Goal: Task Accomplishment & Management: Use online tool/utility

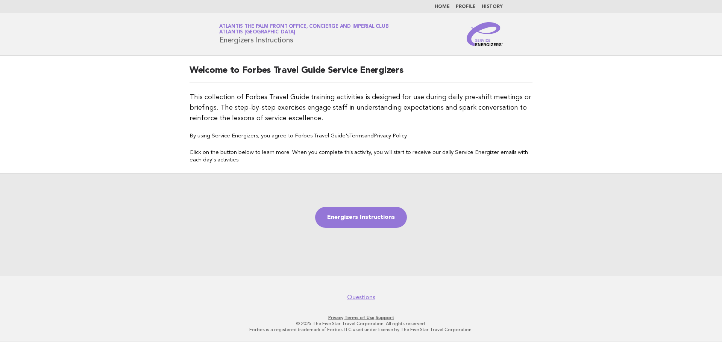
click at [444, 6] on link "Home" at bounding box center [442, 7] width 15 height 5
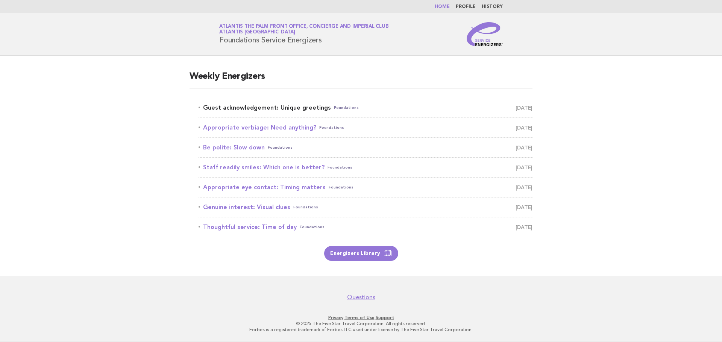
click at [282, 107] on link "Guest acknowledgement: Unique greetings Foundations October 15" at bounding box center [365, 108] width 334 height 11
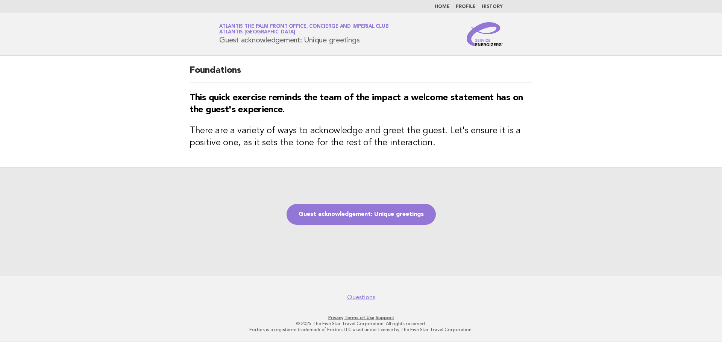
drag, startPoint x: 218, startPoint y: 41, endPoint x: 368, endPoint y: 44, distance: 149.6
click at [368, 44] on div "Service Energizers Atlantis The Palm Front Office, Concierge and Imperial Club …" at bounding box center [361, 34] width 304 height 24
copy h1 "Guest acknowledgement: Unique greetings"
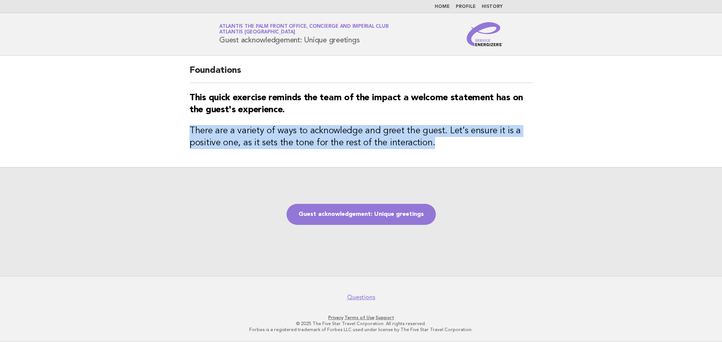
drag, startPoint x: 185, startPoint y: 130, endPoint x: 441, endPoint y: 141, distance: 256.2
click at [441, 141] on div "Foundations This quick exercise reminds the team of the impact a welcome statem…" at bounding box center [360, 112] width 361 height 112
copy h3 "There are a variety of ways to acknowledge and greet the guest. Let's ensure it…"
click at [342, 217] on link "Guest acknowledgement: Unique greetings" at bounding box center [360, 214] width 149 height 21
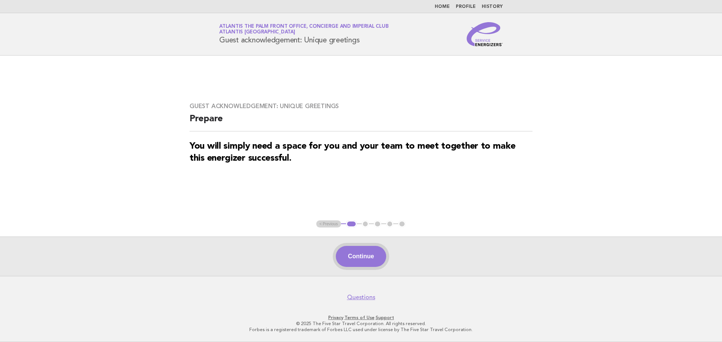
click at [354, 256] on button "Continue" at bounding box center [361, 256] width 50 height 21
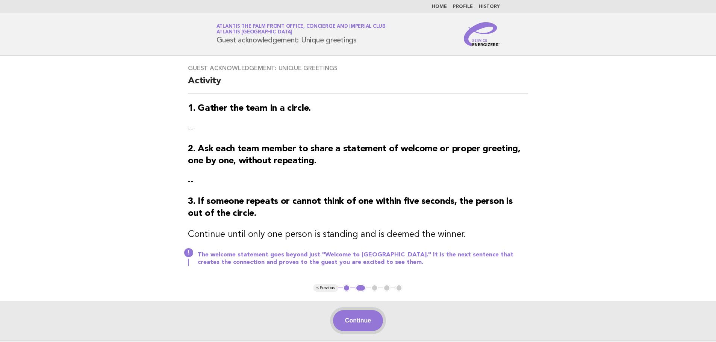
click at [341, 316] on button "Continue" at bounding box center [358, 320] width 50 height 21
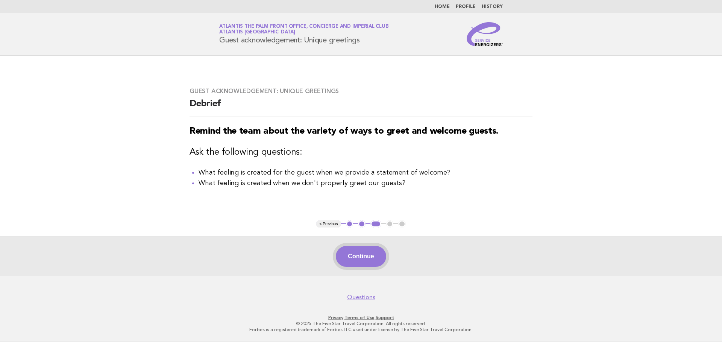
click at [363, 254] on button "Continue" at bounding box center [361, 256] width 50 height 21
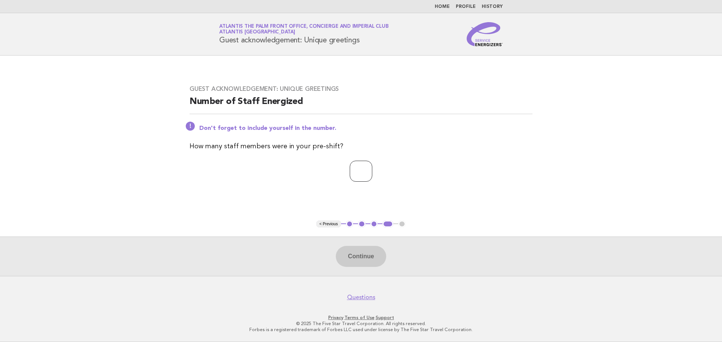
click at [371, 174] on input "number" at bounding box center [361, 171] width 23 height 21
type input "*"
click at [349, 254] on button "Continue" at bounding box center [361, 256] width 50 height 21
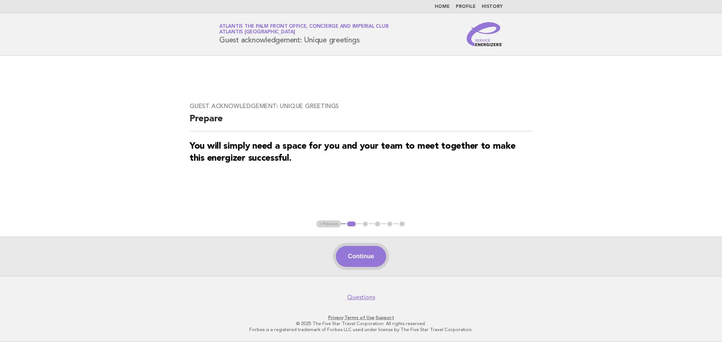
click at [360, 258] on button "Continue" at bounding box center [361, 256] width 50 height 21
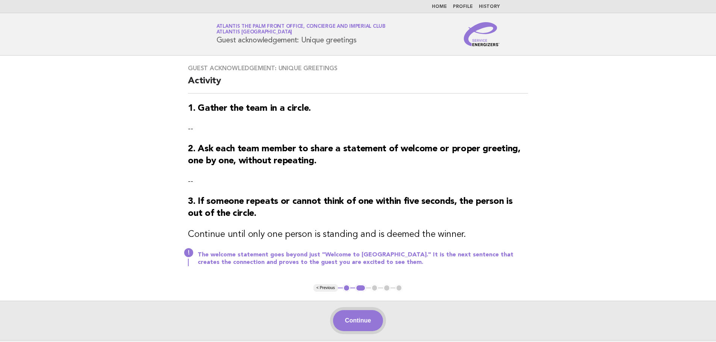
click at [375, 324] on button "Continue" at bounding box center [358, 320] width 50 height 21
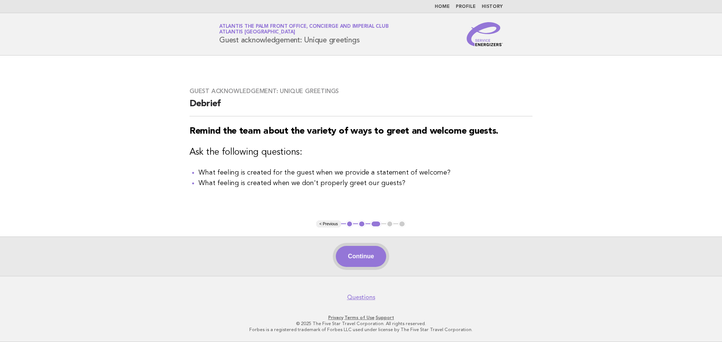
click at [374, 260] on button "Continue" at bounding box center [361, 256] width 50 height 21
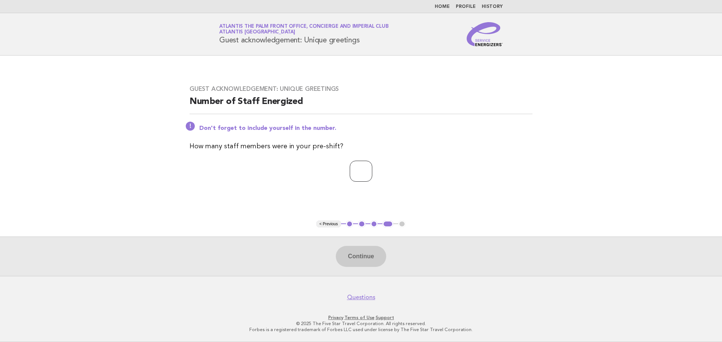
click at [366, 171] on input "number" at bounding box center [361, 171] width 23 height 21
type input "*"
click at [367, 262] on button "Continue" at bounding box center [361, 256] width 50 height 21
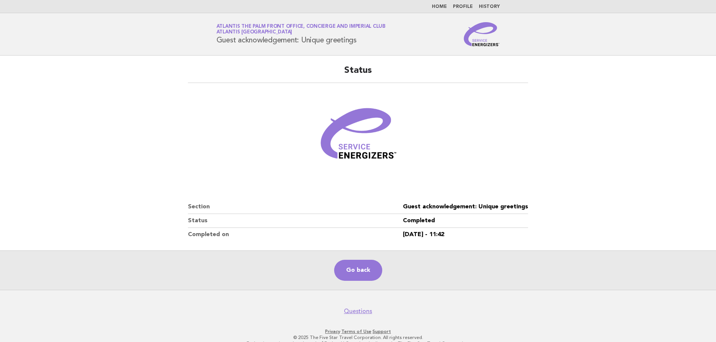
click at [112, 116] on main "Status Section Guest acknowledgement: Unique greetings Status Completed Complet…" at bounding box center [358, 173] width 716 height 235
